Goal: Book appointment/travel/reservation

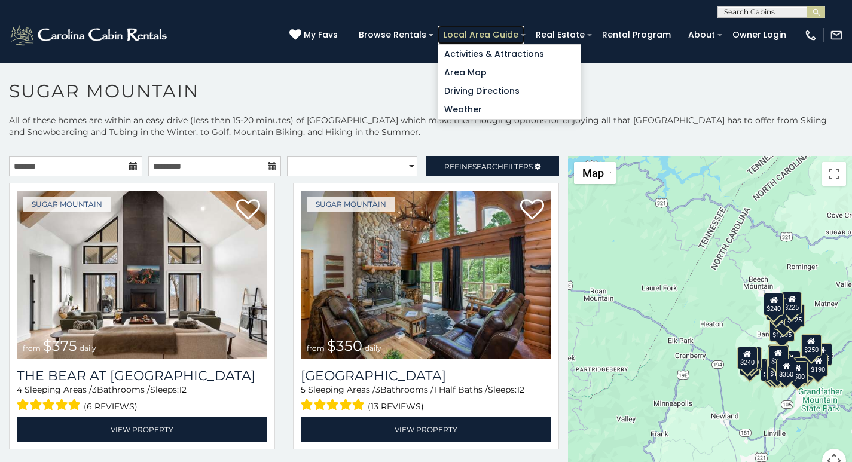
click at [503, 28] on link "Local Area Guide" at bounding box center [480, 35] width 87 height 19
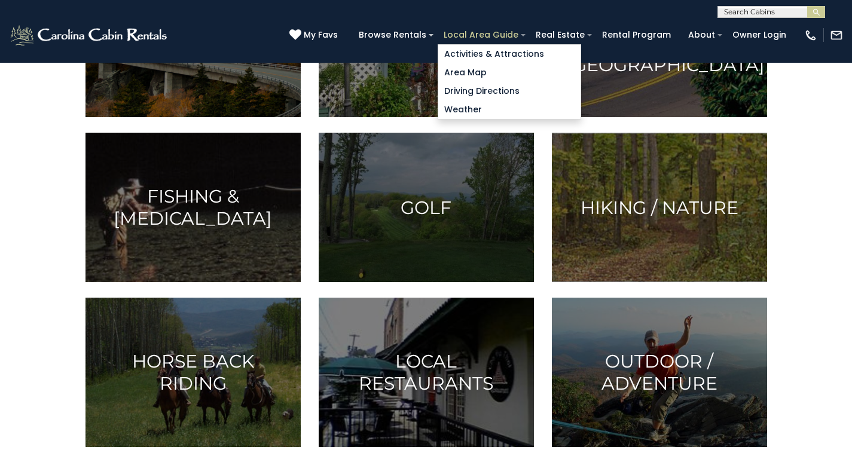
scroll to position [274, 0]
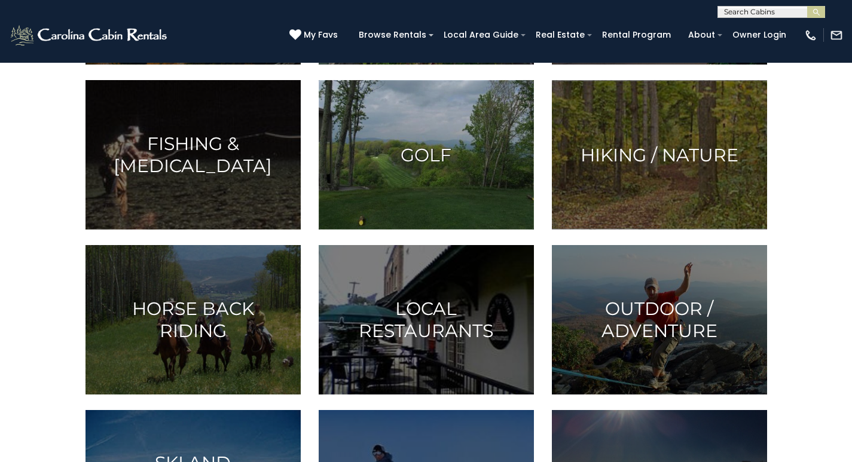
click at [468, 229] on img at bounding box center [426, 154] width 215 height 149
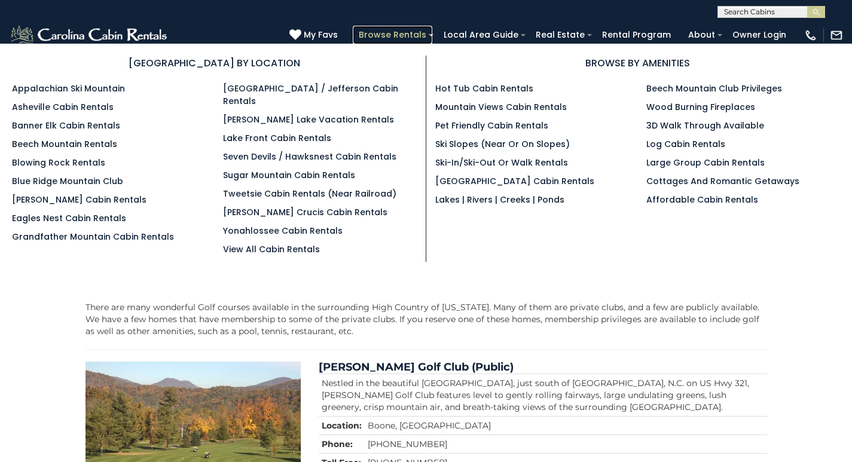
click at [432, 29] on link "Browse Rentals" at bounding box center [392, 35] width 79 height 19
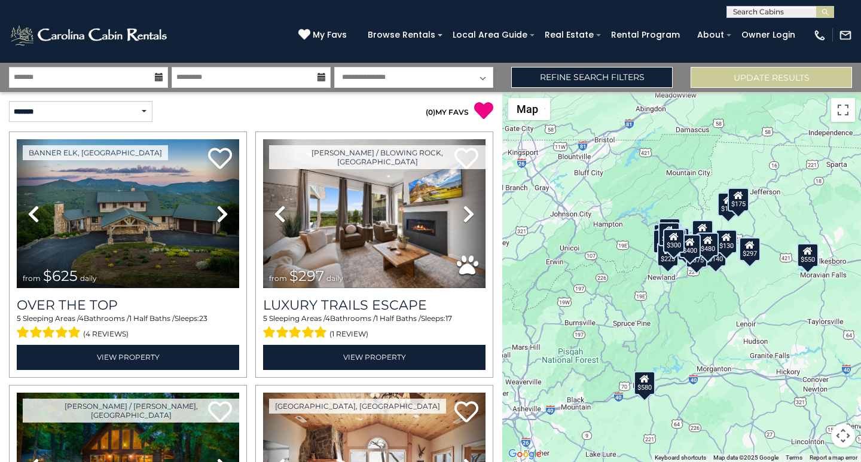
click at [504, 461] on div "$625 $297 $175 $300 $580 $290 $424 $395 $270 $185 $230 $550 $349 $230 $160 $325…" at bounding box center [681, 277] width 359 height 370
